Goal: Task Accomplishment & Management: Manage account settings

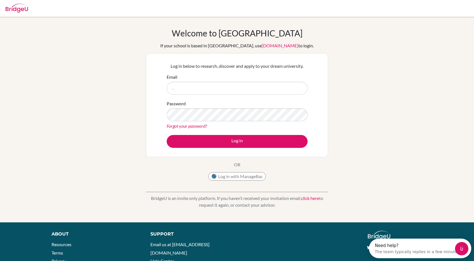
type input ","
click at [230, 177] on button "Log in with ManageBac" at bounding box center [237, 176] width 58 height 8
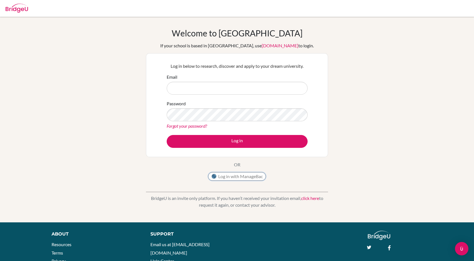
click at [245, 174] on button "Log in with ManageBac" at bounding box center [237, 176] width 58 height 8
click at [232, 86] on input "Email" at bounding box center [237, 88] width 141 height 13
type input "[EMAIL_ADDRESS][DOMAIN_NAME]"
click at [167, 135] on button "Log in" at bounding box center [237, 141] width 141 height 13
